Goal: Task Accomplishment & Management: Complete application form

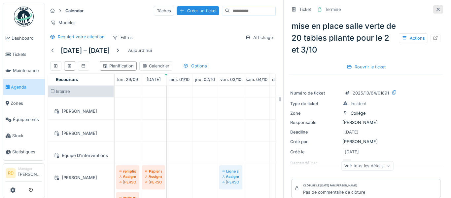
click at [439, 5] on div at bounding box center [438, 9] width 10 height 8
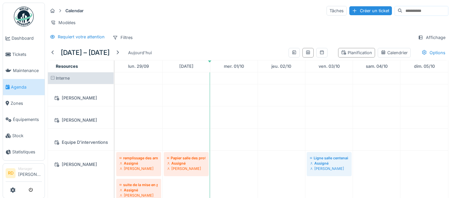
scroll to position [15, 0]
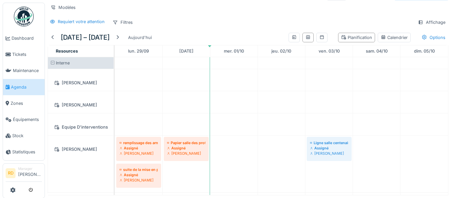
click at [36, 88] on span "Agenda" at bounding box center [26, 87] width 31 height 6
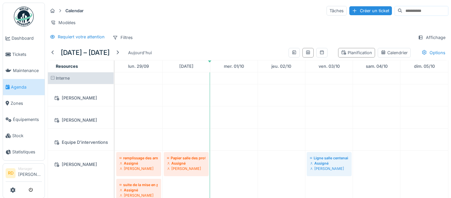
click at [18, 89] on span "Agenda" at bounding box center [26, 87] width 31 height 6
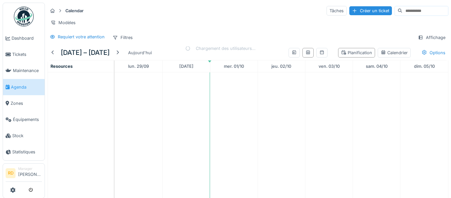
click at [18, 89] on span "Agenda" at bounding box center [26, 87] width 31 height 6
click at [23, 24] on img at bounding box center [24, 17] width 20 height 20
click at [24, 24] on img at bounding box center [24, 17] width 20 height 20
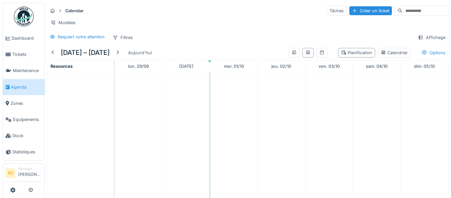
click at [24, 24] on img at bounding box center [24, 17] width 20 height 20
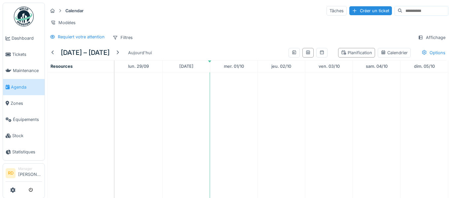
click at [24, 24] on img at bounding box center [24, 17] width 20 height 20
drag, startPoint x: 24, startPoint y: 24, endPoint x: 24, endPoint y: 32, distance: 8.6
click at [24, 31] on ul "Dashboard Tickets Maintenance Agenda Zones Équipements Stock Statistiques" at bounding box center [24, 82] width 42 height 158
click at [24, 32] on link "Dashboard" at bounding box center [24, 38] width 42 height 16
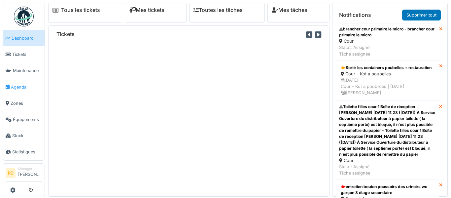
click at [14, 85] on span "Agenda" at bounding box center [26, 87] width 31 height 6
click at [21, 85] on span "Agenda" at bounding box center [26, 87] width 31 height 6
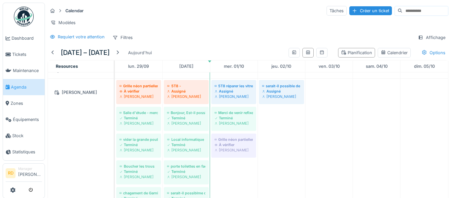
scroll to position [183, 0]
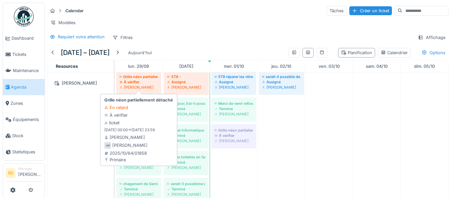
click at [133, 85] on div "[PERSON_NAME]" at bounding box center [139, 87] width 38 height 5
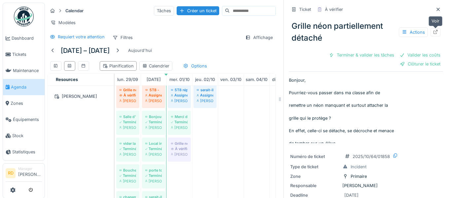
click at [437, 33] on icon at bounding box center [436, 32] width 4 height 4
click at [440, 6] on div at bounding box center [438, 9] width 10 height 8
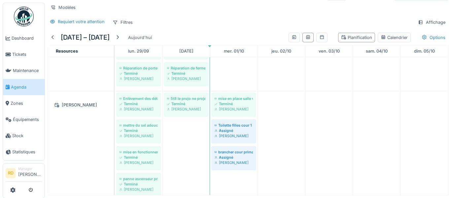
scroll to position [337, 0]
click at [238, 131] on div "Assigné" at bounding box center [234, 129] width 38 height 5
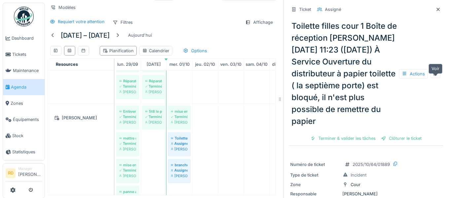
click at [435, 76] on icon at bounding box center [435, 73] width 5 height 4
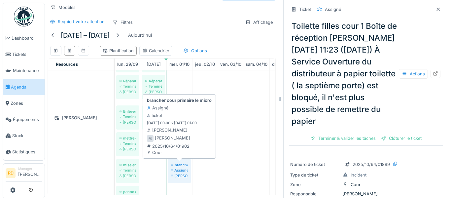
click at [181, 174] on div "[PERSON_NAME]" at bounding box center [179, 175] width 17 height 5
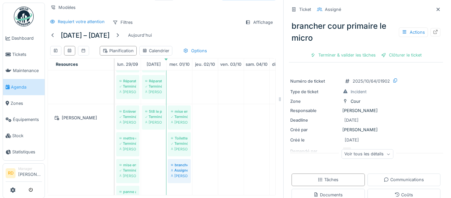
click at [341, 25] on div "brancher cour primaire le micro Actions" at bounding box center [366, 32] width 154 height 29
click at [436, 33] on icon at bounding box center [435, 32] width 5 height 4
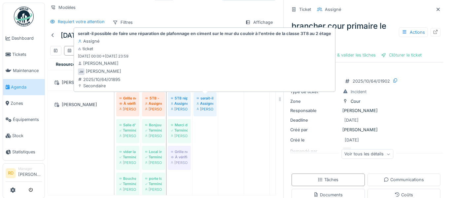
scroll to position [147, 0]
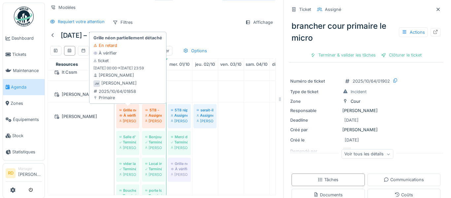
click at [129, 121] on div "[PERSON_NAME]" at bounding box center [128, 120] width 17 height 5
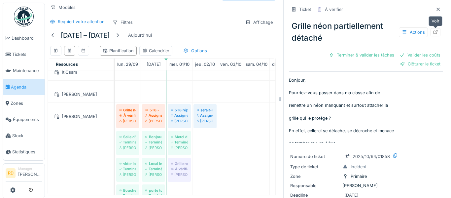
click at [435, 32] on icon at bounding box center [435, 32] width 5 height 4
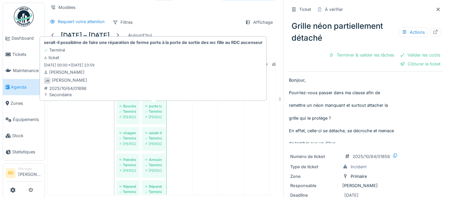
scroll to position [267, 0]
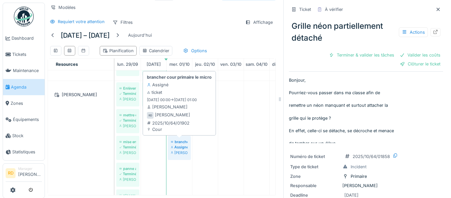
click at [177, 146] on div "Assigné" at bounding box center [179, 146] width 17 height 5
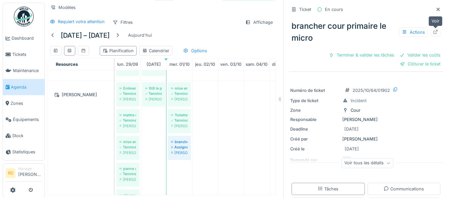
click at [438, 35] on div at bounding box center [436, 32] width 10 height 8
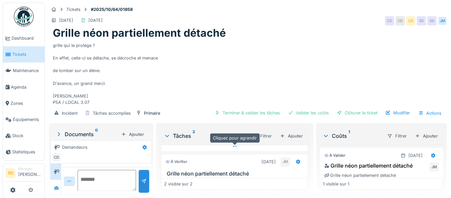
scroll to position [142, 0]
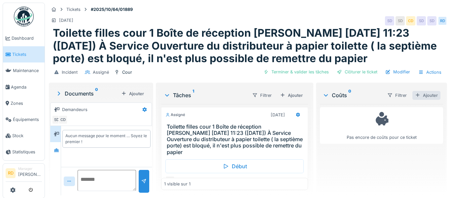
click at [433, 92] on div "Ajouter" at bounding box center [426, 95] width 28 height 9
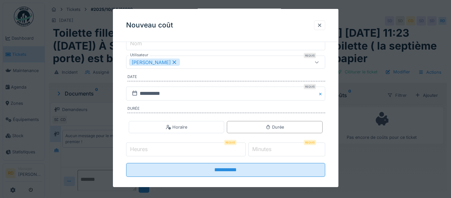
scroll to position [93, 0]
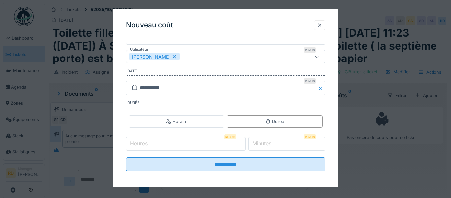
click at [317, 23] on div at bounding box center [319, 25] width 5 height 6
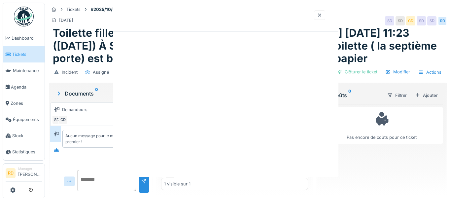
scroll to position [0, 0]
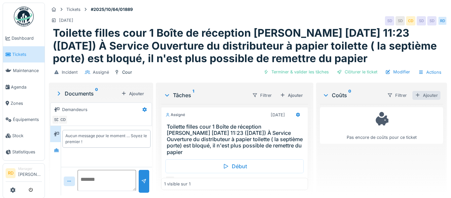
click at [431, 94] on div "Ajouter" at bounding box center [426, 95] width 28 height 9
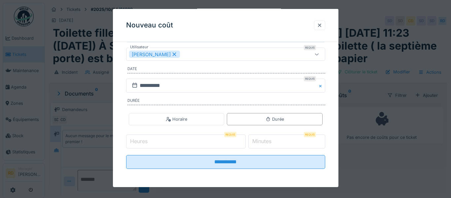
scroll to position [96, 0]
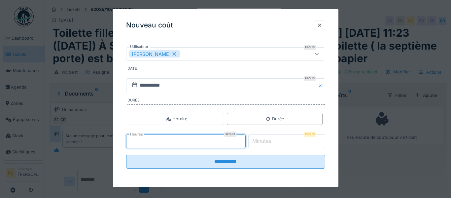
click at [246, 140] on input "*" at bounding box center [186, 141] width 120 height 14
type input "*"
click at [246, 142] on input "*" at bounding box center [186, 141] width 120 height 14
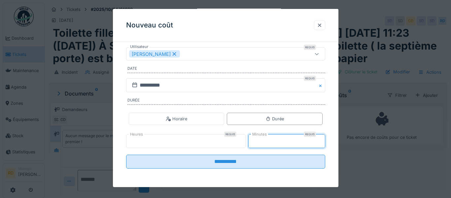
click at [321, 139] on input "*" at bounding box center [286, 141] width 77 height 14
click at [321, 139] on input "**" at bounding box center [286, 141] width 77 height 14
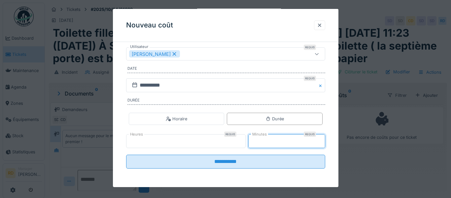
click at [321, 139] on input "**" at bounding box center [286, 141] width 77 height 14
type input "**"
click at [321, 139] on input "**" at bounding box center [286, 141] width 77 height 14
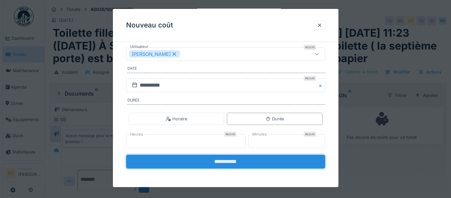
click at [250, 164] on input "**********" at bounding box center [225, 162] width 199 height 14
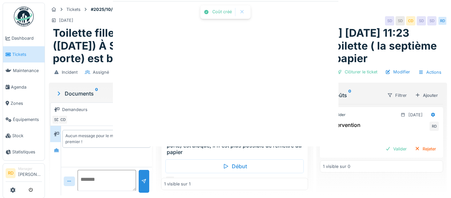
scroll to position [0, 0]
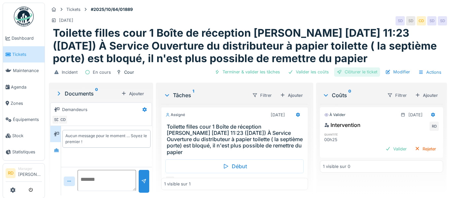
click at [343, 74] on div "Clôturer le ticket" at bounding box center [357, 71] width 46 height 9
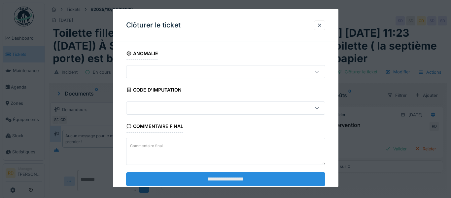
click at [251, 174] on input "**********" at bounding box center [225, 179] width 199 height 14
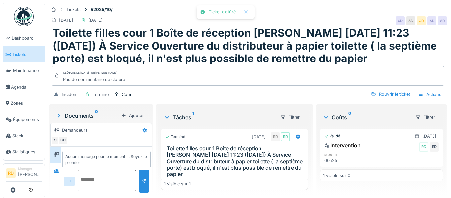
scroll to position [6, 0]
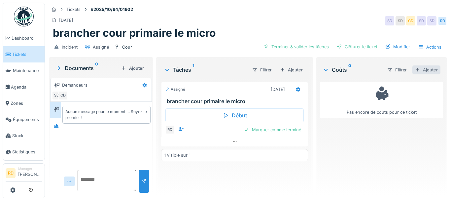
click at [426, 71] on div "Ajouter" at bounding box center [426, 69] width 28 height 9
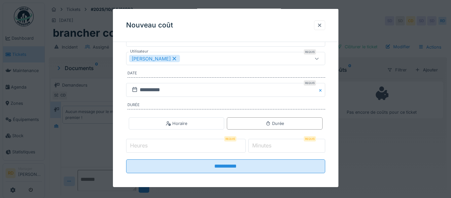
scroll to position [96, 0]
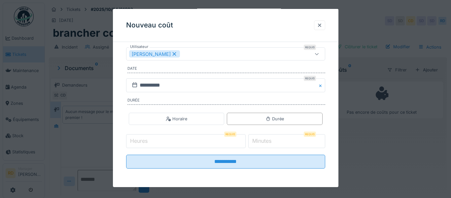
click at [246, 138] on input "*" at bounding box center [186, 141] width 120 height 14
type input "*"
click at [246, 142] on input "*" at bounding box center [186, 141] width 120 height 14
click at [321, 139] on input "*" at bounding box center [286, 141] width 77 height 14
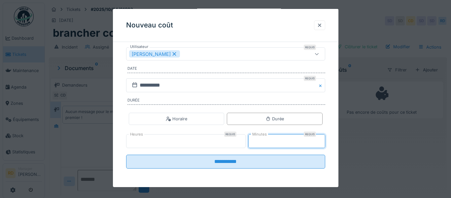
click at [321, 139] on input "*" at bounding box center [286, 141] width 77 height 14
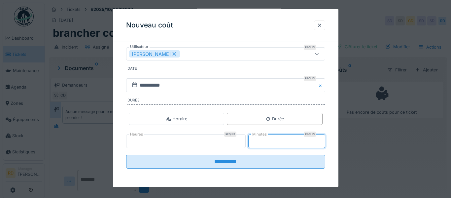
click at [321, 139] on input "*" at bounding box center [286, 141] width 77 height 14
click at [321, 139] on input "**" at bounding box center [286, 141] width 77 height 14
click at [321, 140] on input "**" at bounding box center [286, 141] width 77 height 14
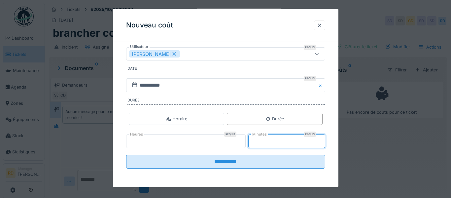
click at [321, 140] on input "**" at bounding box center [286, 141] width 77 height 14
type input "**"
click at [321, 144] on input "**" at bounding box center [286, 141] width 77 height 14
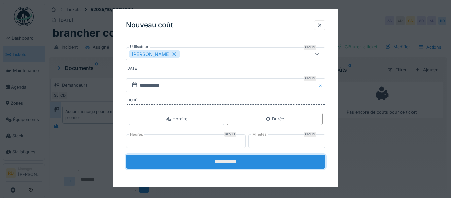
click at [267, 161] on input "**********" at bounding box center [225, 162] width 199 height 14
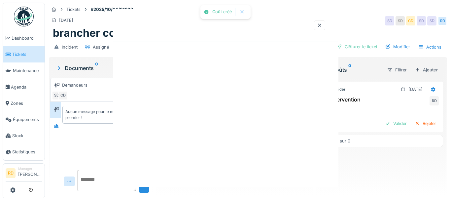
scroll to position [0, 0]
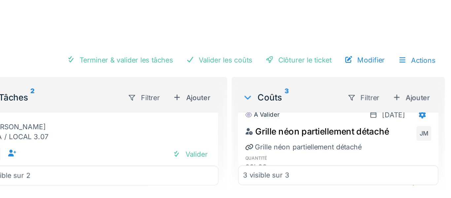
drag, startPoint x: 443, startPoint y: 156, endPoint x: 443, endPoint y: 160, distance: 4.0
click at [443, 160] on div "Grille néon partiellement détaché JM Grille néon partiellement détaché quantité…" at bounding box center [381, 172] width 123 height 43
click at [443, 156] on div "Grille néon partiellement détaché JM Grille néon partiellement détaché quantité…" at bounding box center [381, 172] width 123 height 43
click at [442, 154] on div "Grille néon partiellement détaché JM Grille néon partiellement détaché quantité…" at bounding box center [381, 172] width 123 height 43
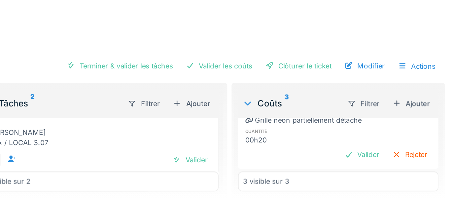
scroll to position [29, 0]
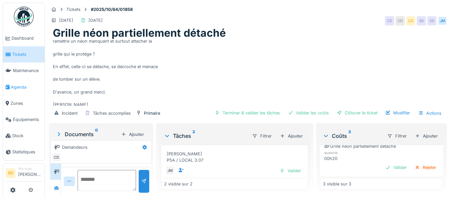
click at [21, 89] on span "Agenda" at bounding box center [26, 87] width 31 height 6
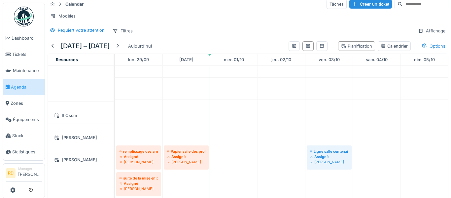
scroll to position [99, 0]
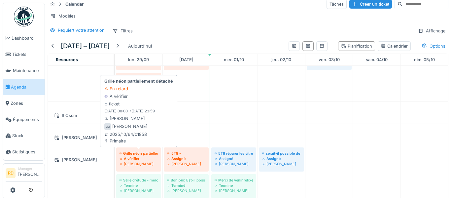
click at [147, 160] on div "À vérifier" at bounding box center [139, 158] width 38 height 5
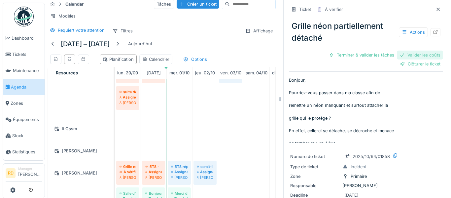
click at [422, 55] on div "Valider les coûts" at bounding box center [420, 55] width 46 height 9
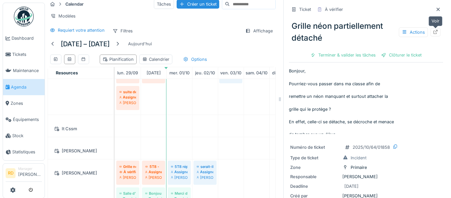
click at [437, 33] on icon at bounding box center [435, 32] width 5 height 4
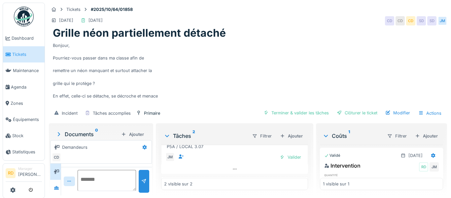
scroll to position [123, 0]
click at [288, 154] on div "Valider" at bounding box center [290, 156] width 27 height 9
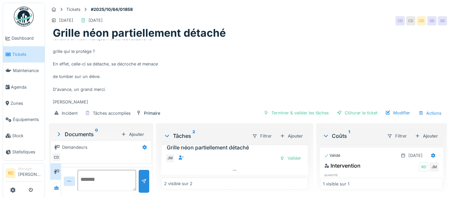
scroll to position [38, 0]
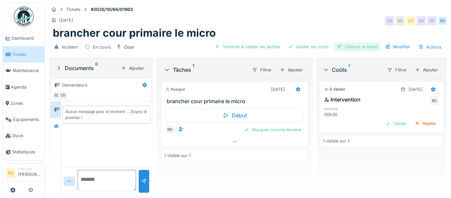
click at [360, 48] on div "Clôturer le ticket" at bounding box center [357, 46] width 46 height 9
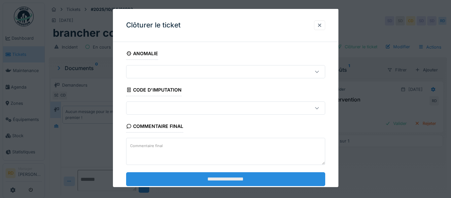
click at [199, 184] on input "**********" at bounding box center [225, 179] width 199 height 14
